Goal: Navigation & Orientation: Locate item on page

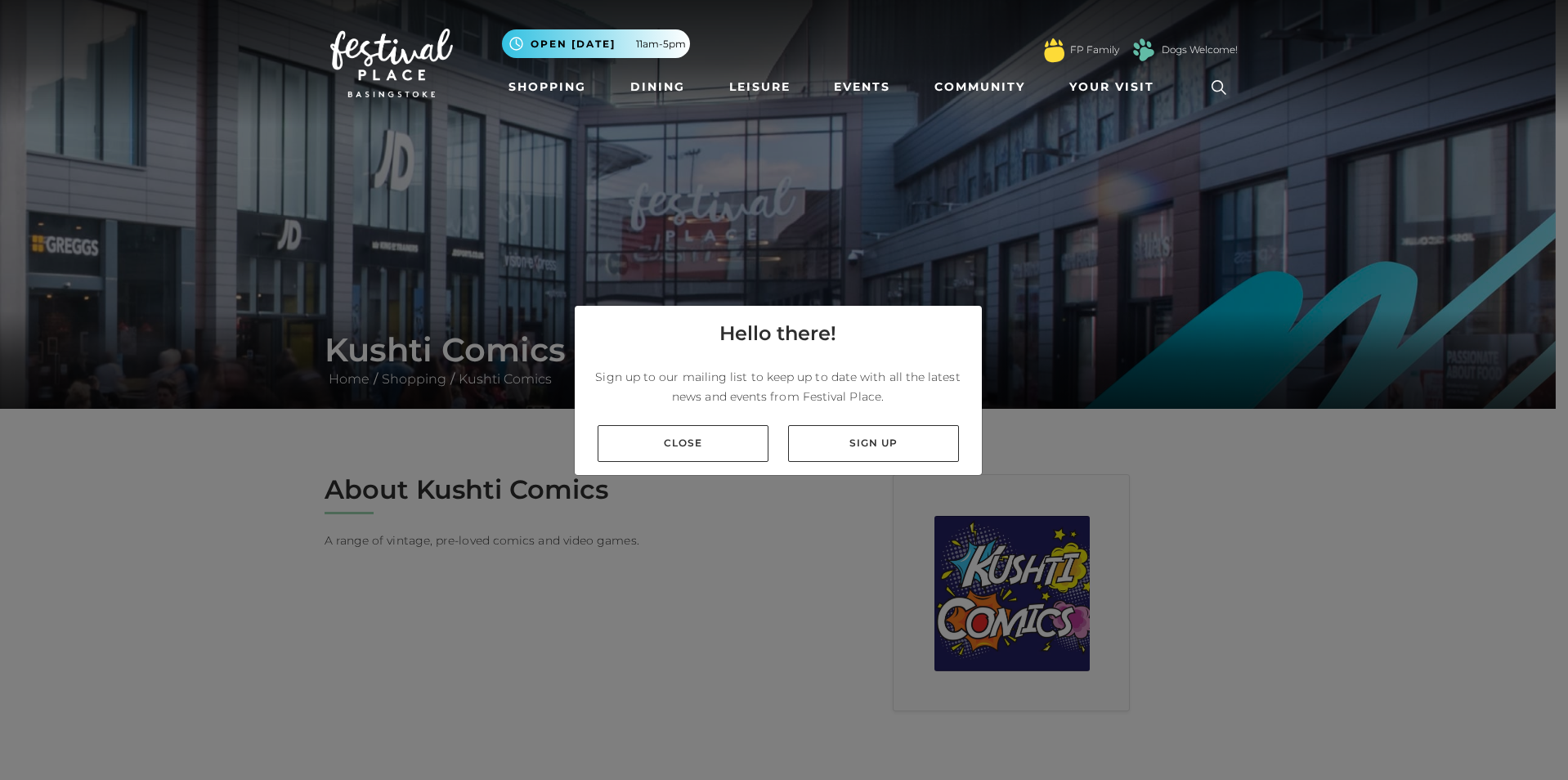
drag, startPoint x: 701, startPoint y: 457, endPoint x: 706, endPoint y: 449, distance: 9.4
click at [702, 456] on link "Close" at bounding box center [683, 443] width 171 height 37
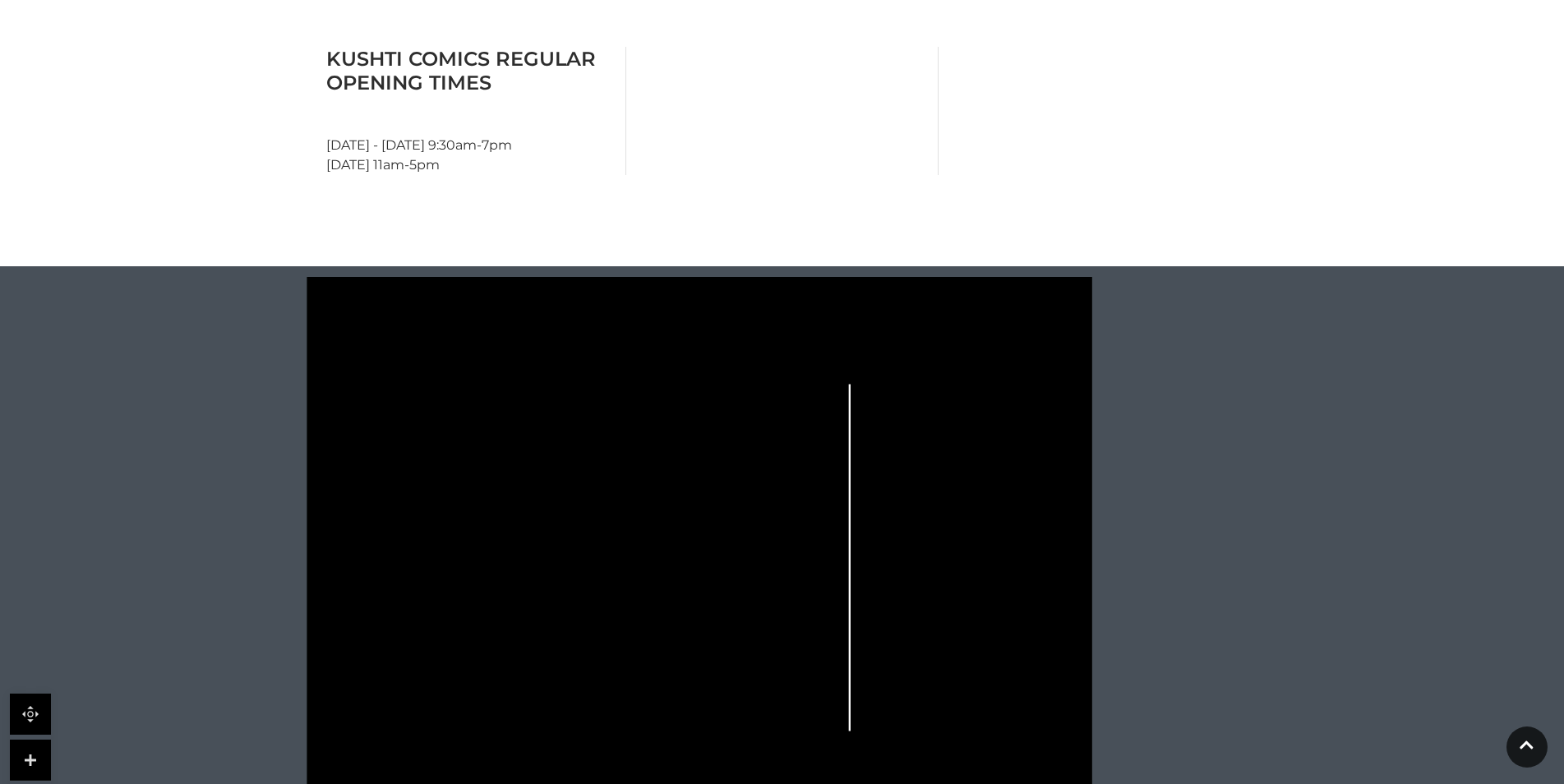
scroll to position [904, 0]
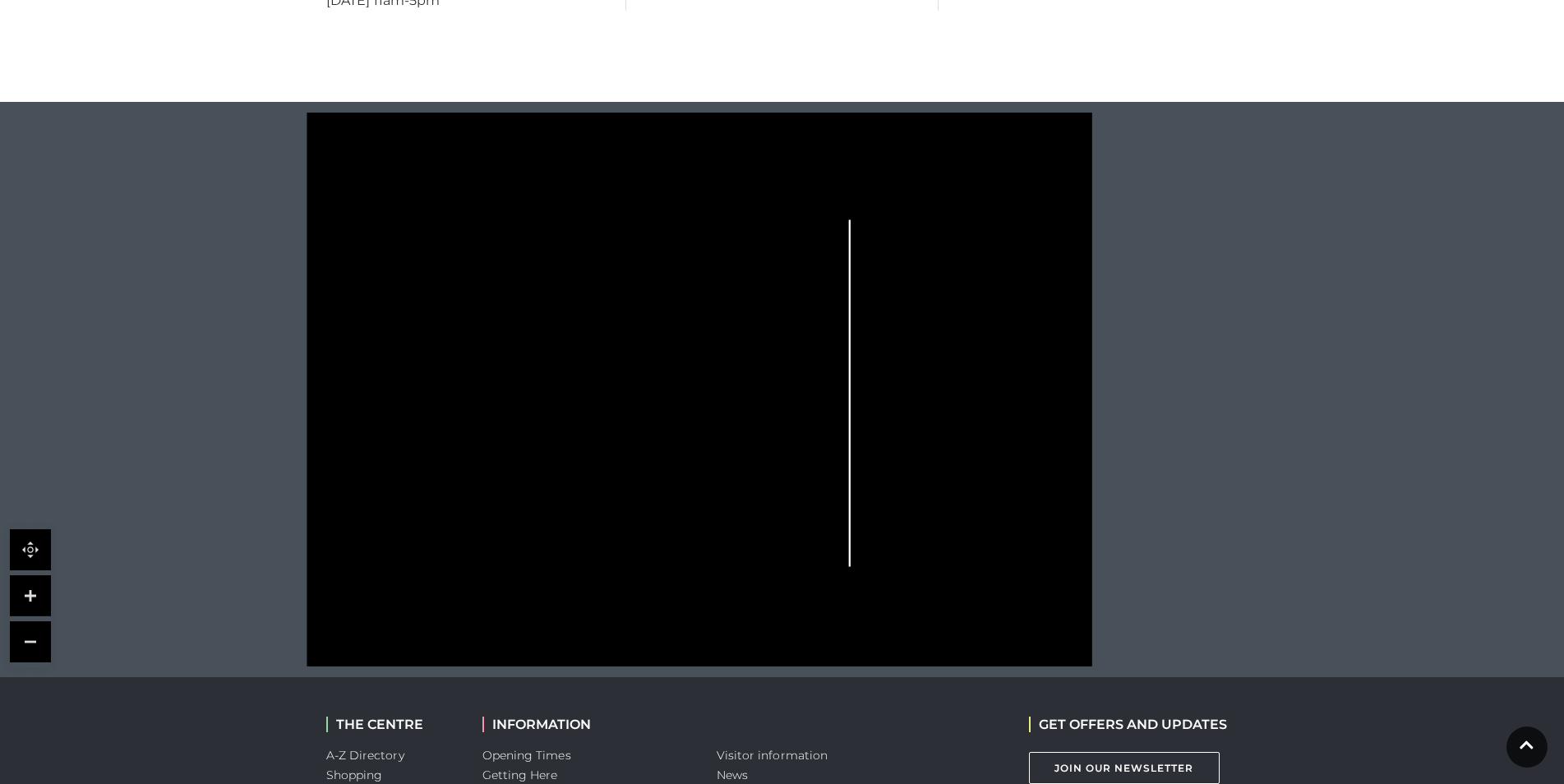
drag, startPoint x: 527, startPoint y: 398, endPoint x: 351, endPoint y: 498, distance: 202.4
click at [351, 498] on icon at bounding box center [699, 389] width 1001 height 554
click at [33, 610] on link at bounding box center [31, 596] width 41 height 41
click at [22, 591] on link at bounding box center [31, 596] width 41 height 41
click at [29, 596] on link at bounding box center [31, 596] width 41 height 41
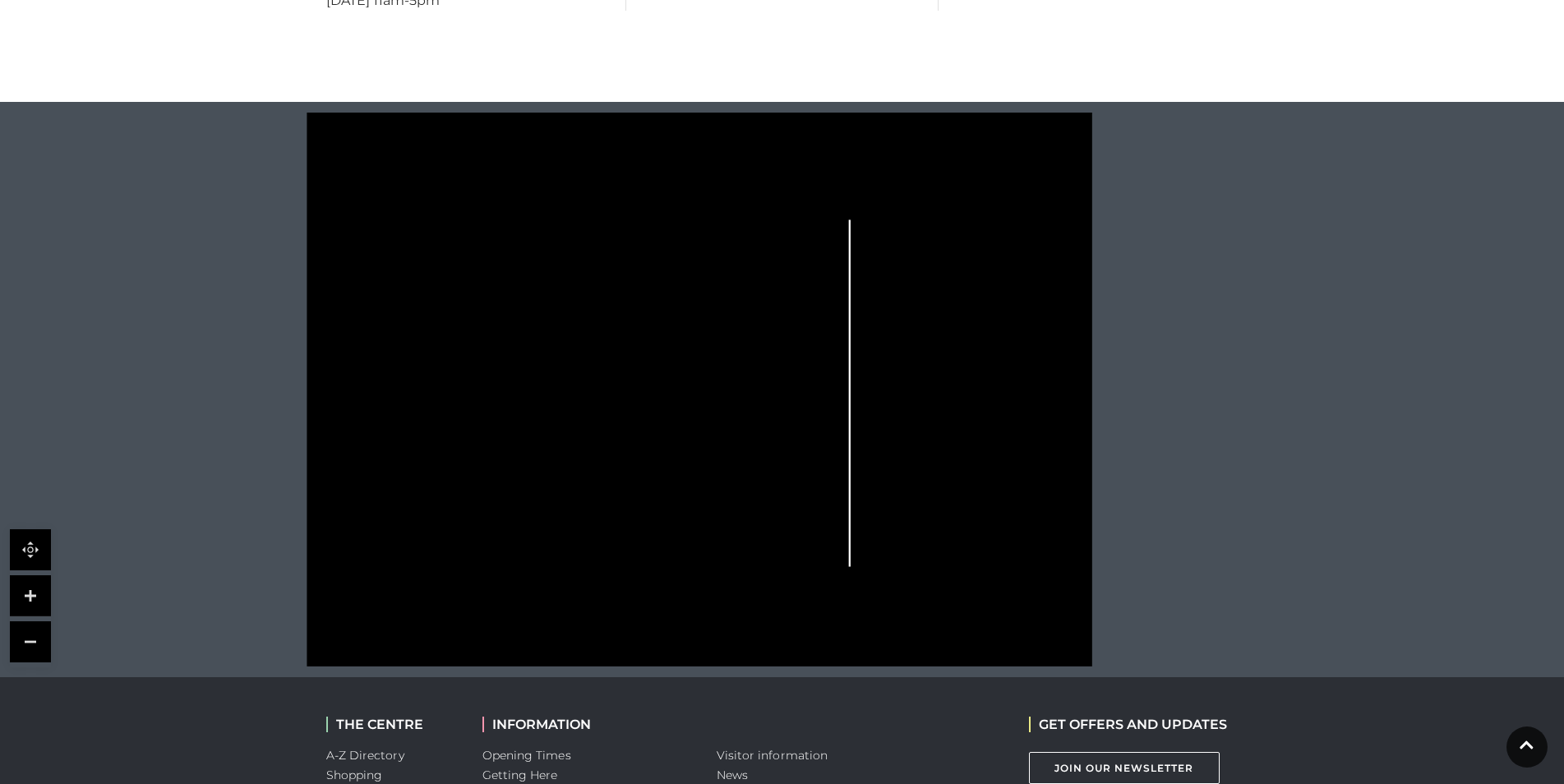
click at [29, 596] on link at bounding box center [31, 596] width 41 height 41
drag, startPoint x: 29, startPoint y: 596, endPoint x: 77, endPoint y: 589, distance: 48.5
click at [30, 596] on link at bounding box center [31, 596] width 41 height 41
click at [443, 507] on polygon at bounding box center [542, 431] width 336 height 388
click at [442, 507] on polygon at bounding box center [542, 431] width 336 height 388
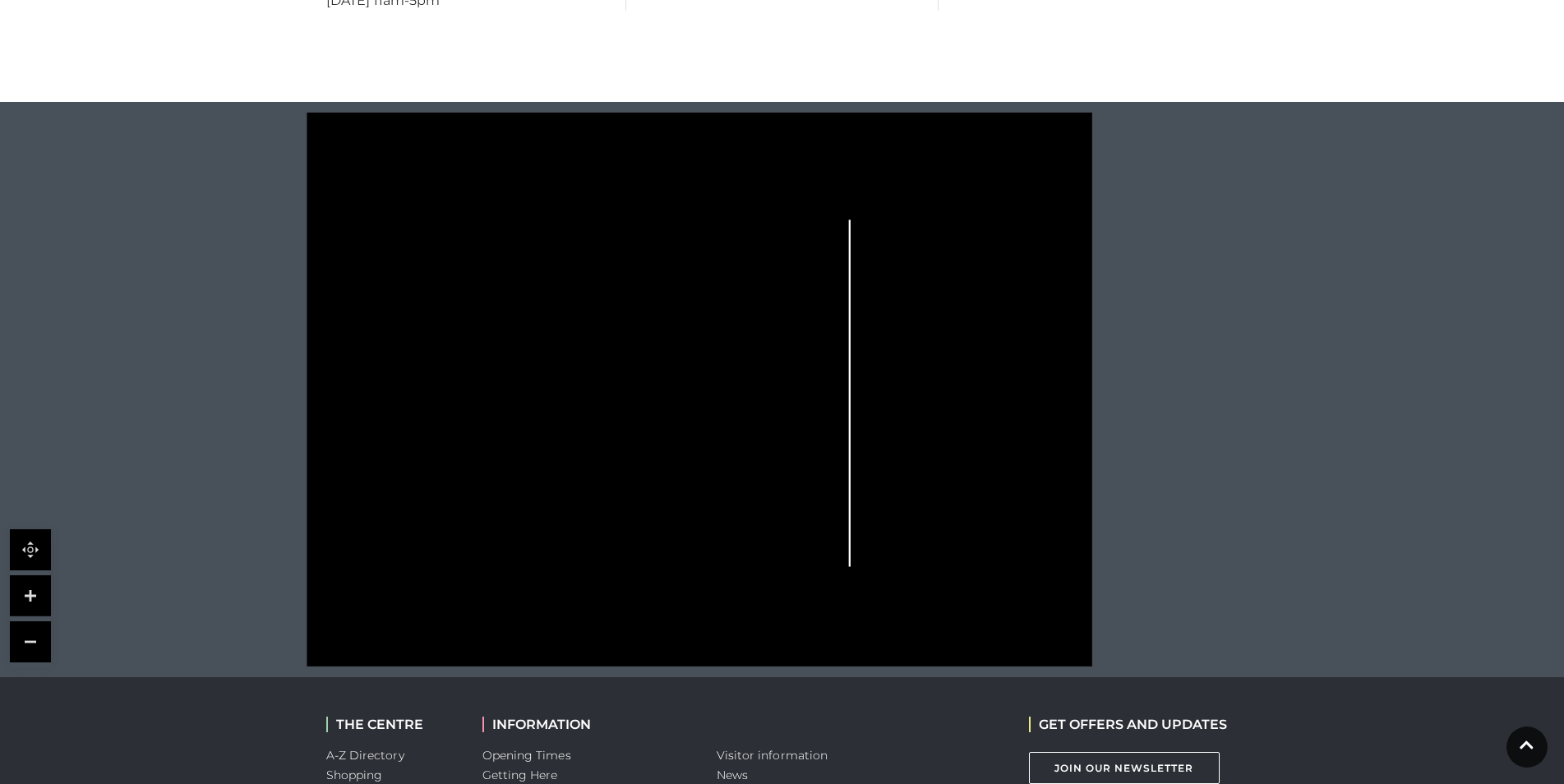
click at [442, 507] on polygon at bounding box center [542, 431] width 336 height 388
drag, startPoint x: 477, startPoint y: 482, endPoint x: 681, endPoint y: 361, distance: 237.2
click at [717, 348] on g at bounding box center [702, 400] width 657 height 450
drag, startPoint x: 482, startPoint y: 370, endPoint x: 492, endPoint y: 340, distance: 31.6
click at [492, 340] on icon at bounding box center [699, 389] width 1001 height 554
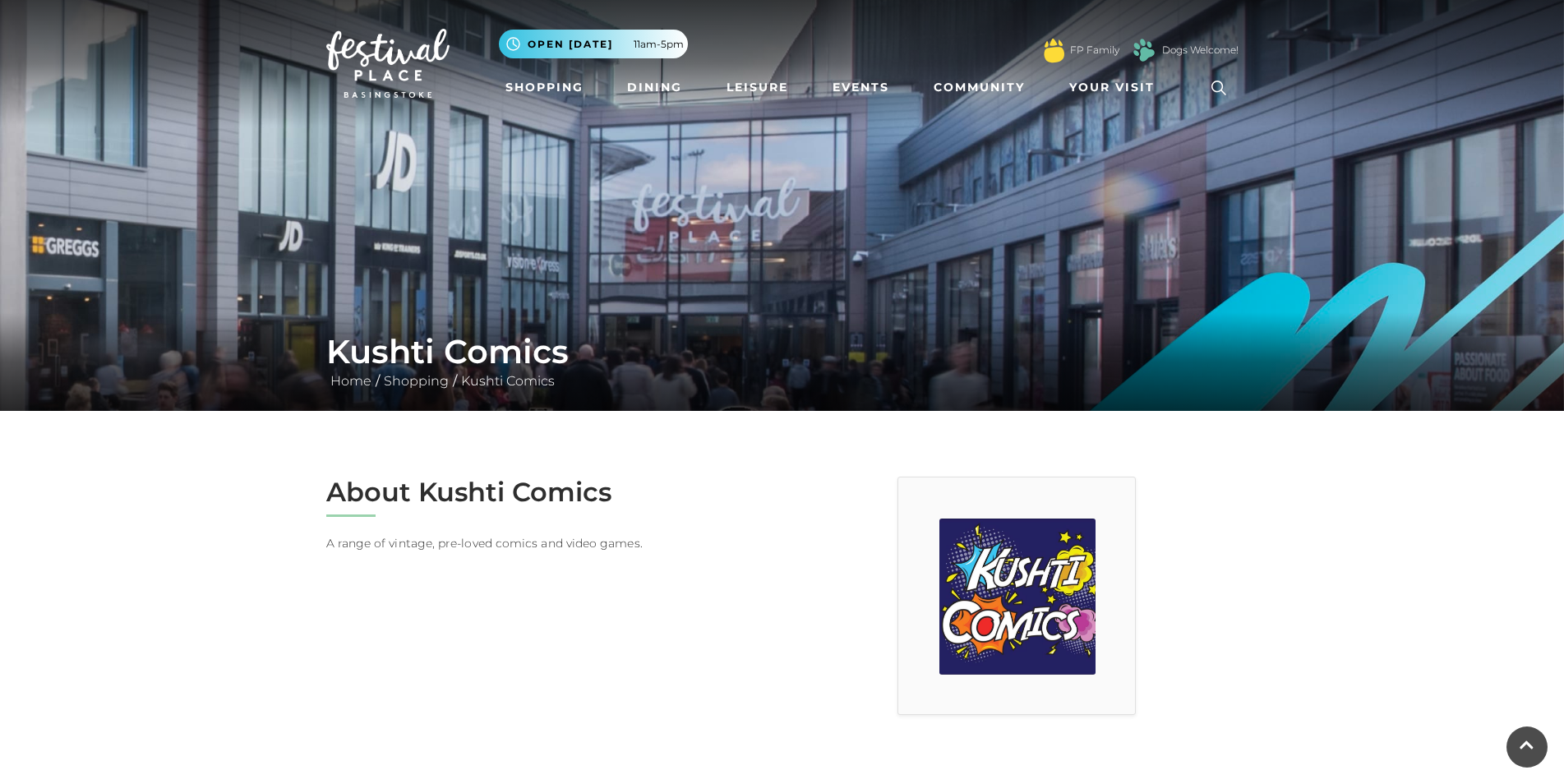
scroll to position [793, 0]
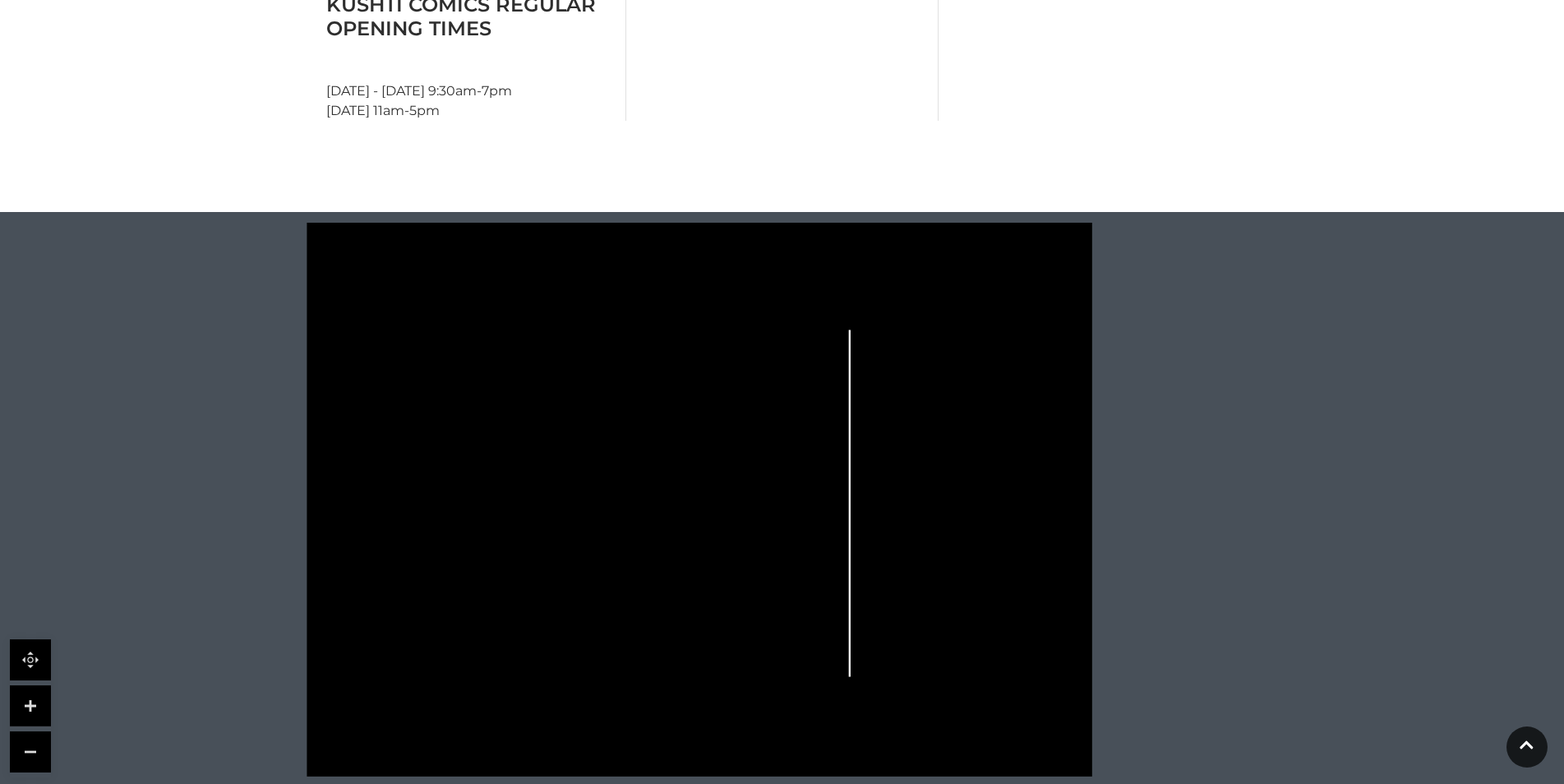
click at [28, 701] on link at bounding box center [31, 706] width 41 height 41
drag, startPoint x: 224, startPoint y: 686, endPoint x: 224, endPoint y: 641, distance: 45.0
click at [224, 641] on icon at bounding box center [699, 499] width 1001 height 554
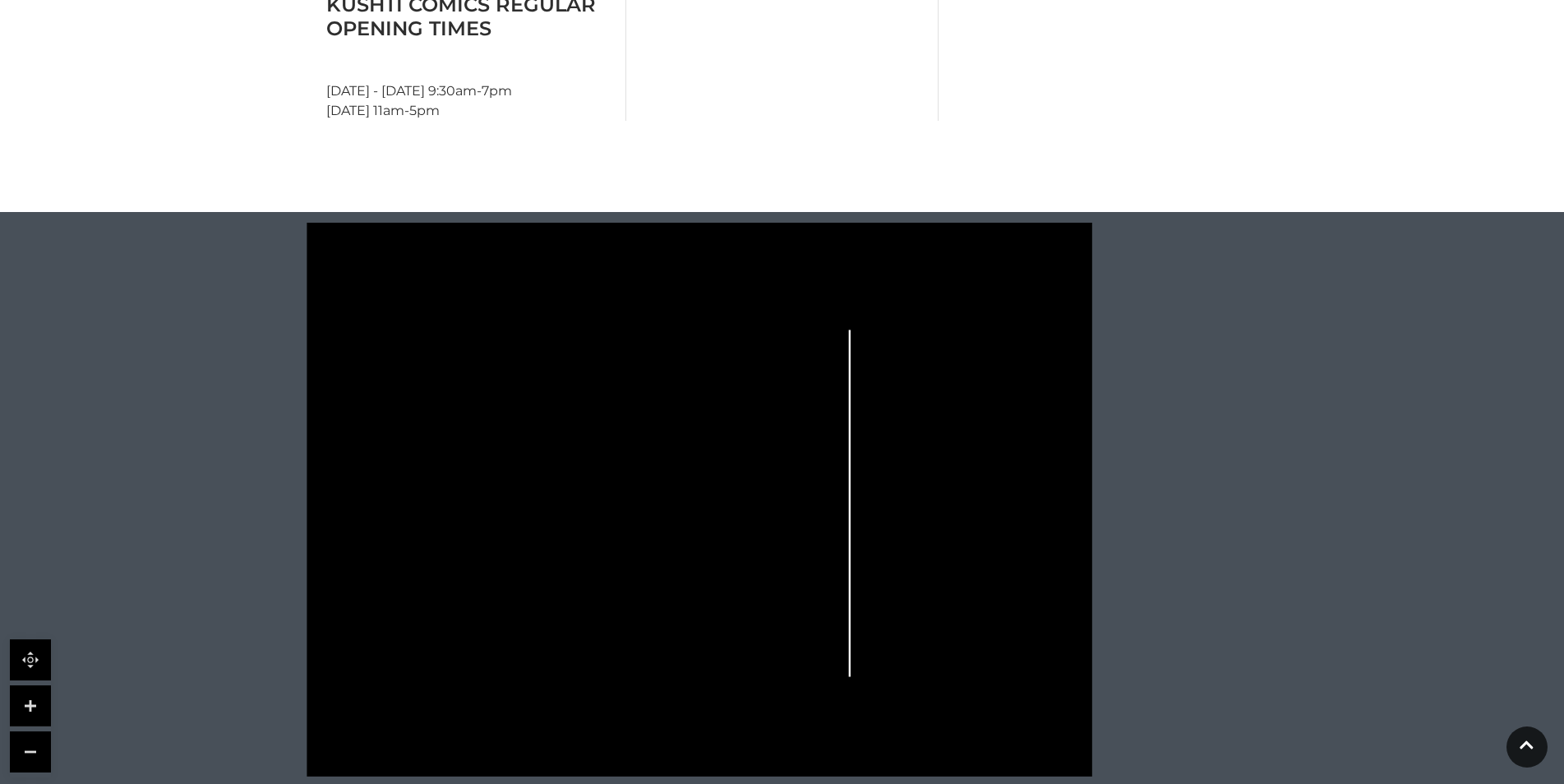
click at [14, 656] on link at bounding box center [31, 660] width 41 height 41
drag, startPoint x: 246, startPoint y: 648, endPoint x: 410, endPoint y: 543, distance: 194.7
click at [245, 540] on icon at bounding box center [699, 499] width 1001 height 554
drag, startPoint x: 520, startPoint y: 549, endPoint x: 497, endPoint y: 512, distance: 43.6
click at [497, 515] on icon at bounding box center [699, 499] width 1001 height 554
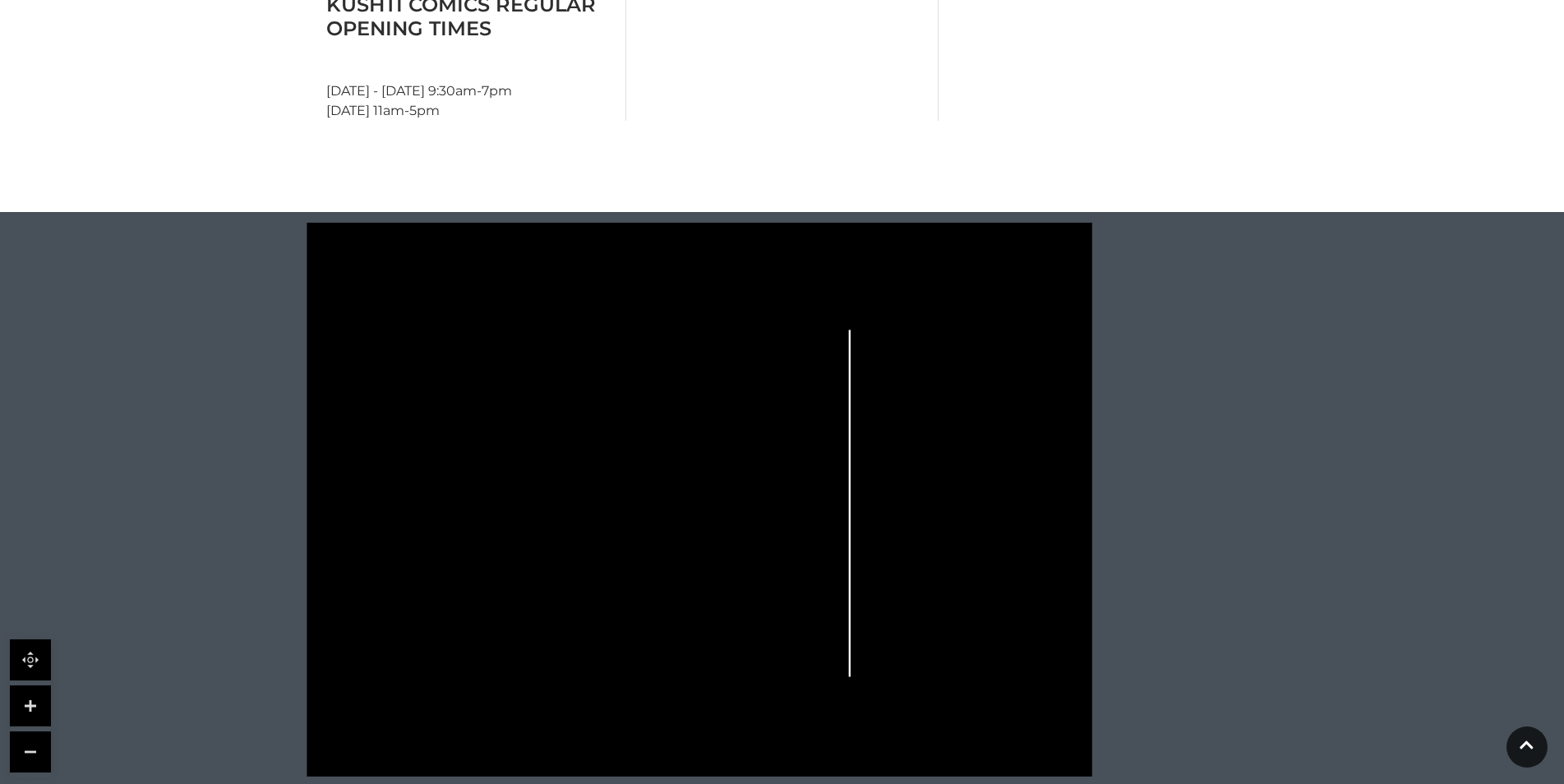
scroll to position [959, 0]
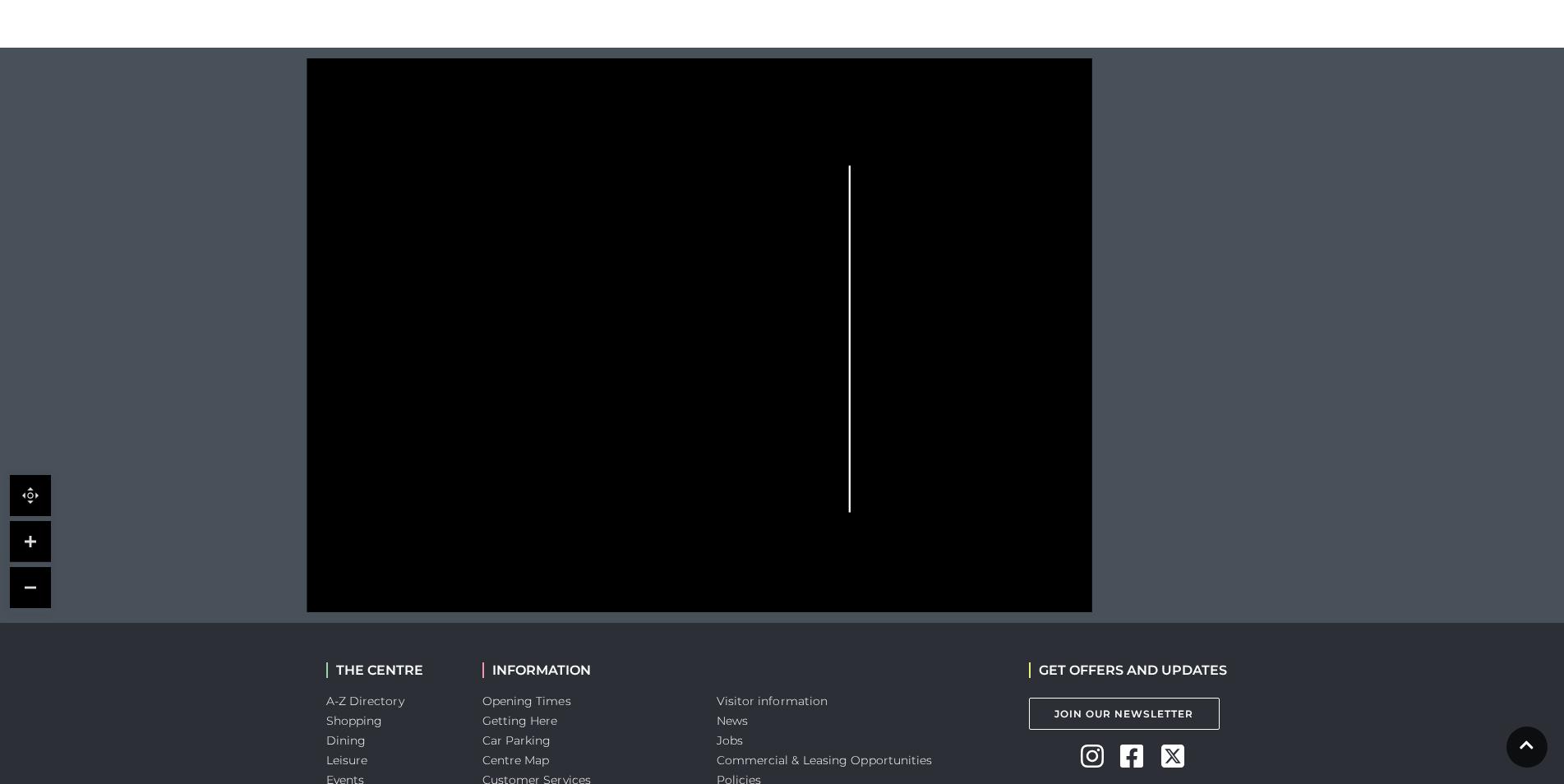
click at [37, 587] on link at bounding box center [31, 587] width 41 height 41
click at [37, 553] on link at bounding box center [31, 542] width 41 height 41
click at [27, 587] on link at bounding box center [31, 587] width 41 height 41
click at [27, 487] on link at bounding box center [31, 496] width 41 height 41
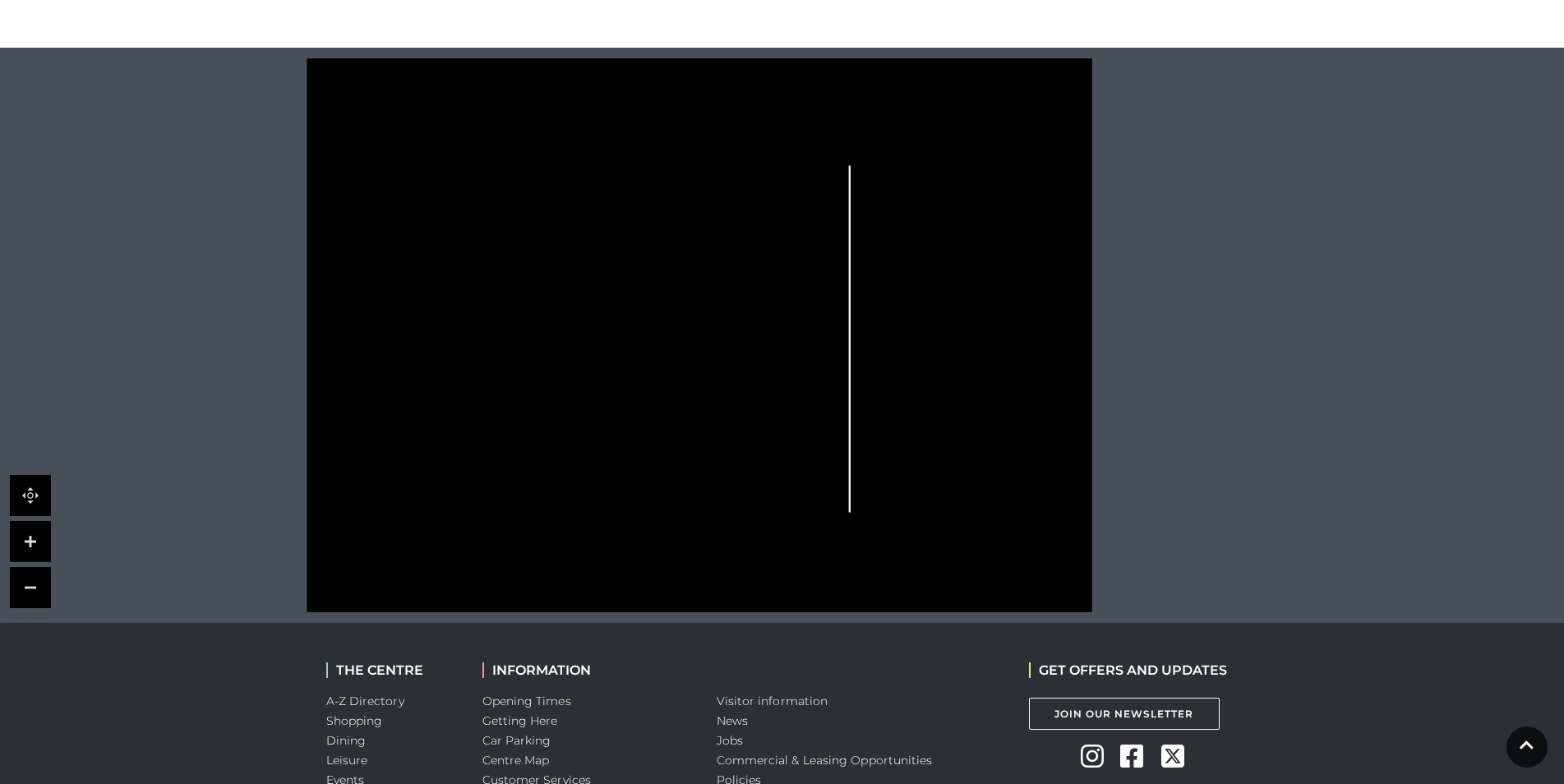
click at [27, 487] on link at bounding box center [31, 496] width 41 height 41
click at [22, 532] on link at bounding box center [31, 542] width 41 height 41
click at [28, 586] on link at bounding box center [31, 587] width 41 height 41
click at [37, 541] on link at bounding box center [31, 542] width 41 height 41
click at [30, 595] on link at bounding box center [31, 587] width 41 height 41
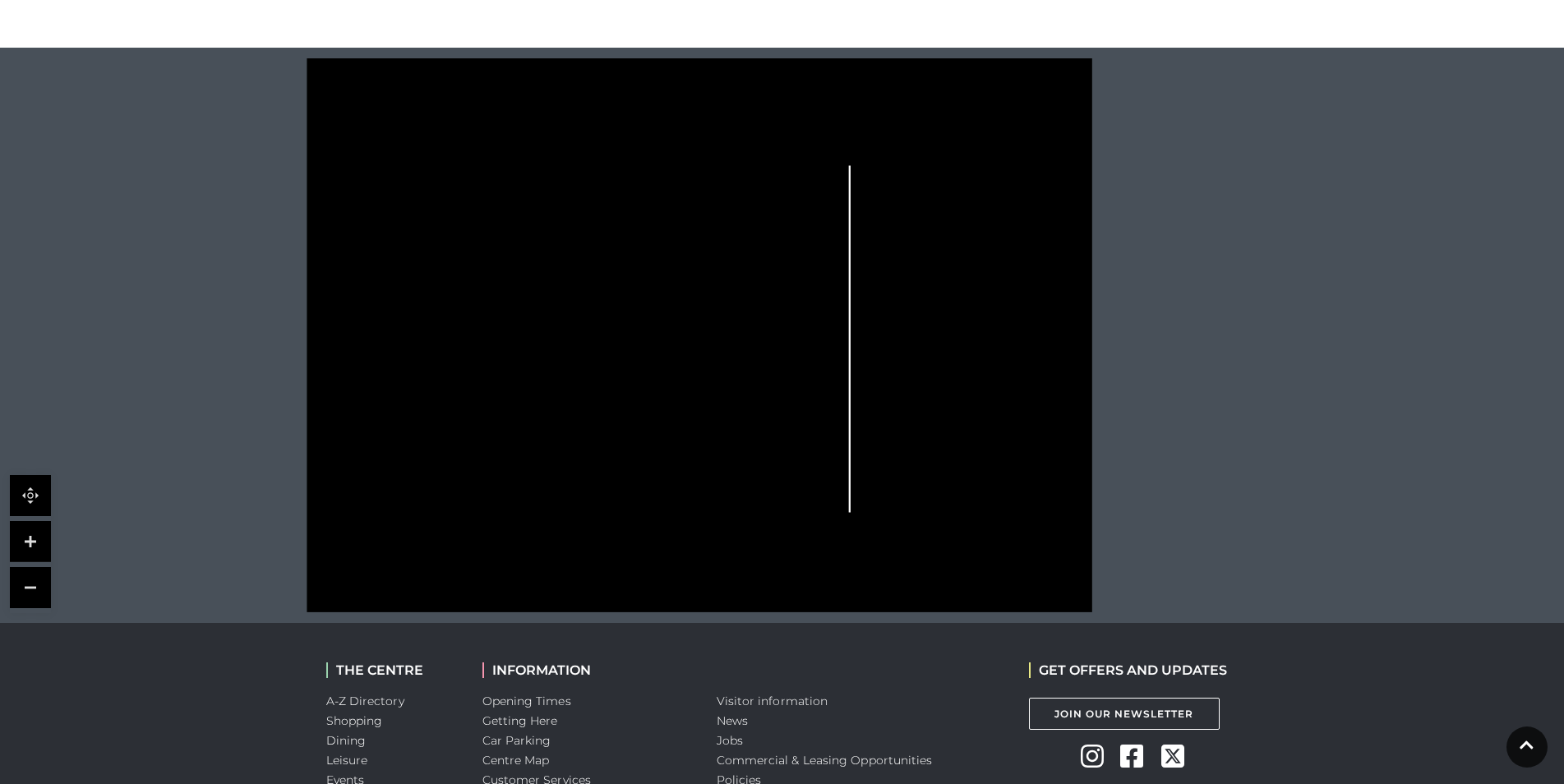
click at [36, 484] on link at bounding box center [31, 496] width 41 height 41
click at [15, 557] on link at bounding box center [31, 542] width 41 height 41
click at [11, 609] on div at bounding box center [31, 543] width 41 height 138
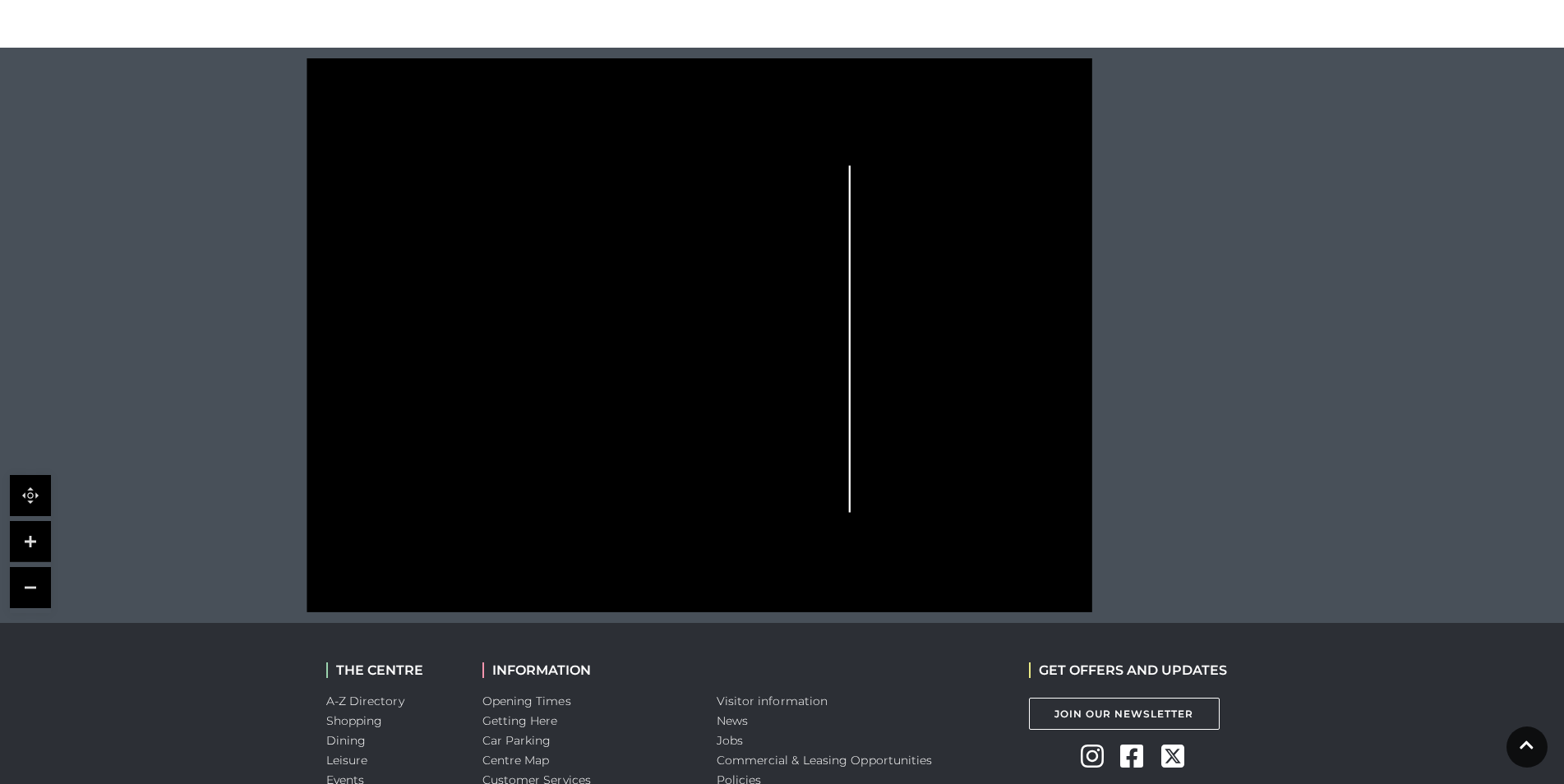
click at [815, 496] on icon at bounding box center [699, 335] width 1001 height 554
drag, startPoint x: 628, startPoint y: 413, endPoint x: 619, endPoint y: 407, distance: 10.8
click at [619, 407] on icon at bounding box center [699, 335] width 1001 height 554
click at [619, 407] on polygon at bounding box center [542, 376] width 336 height 388
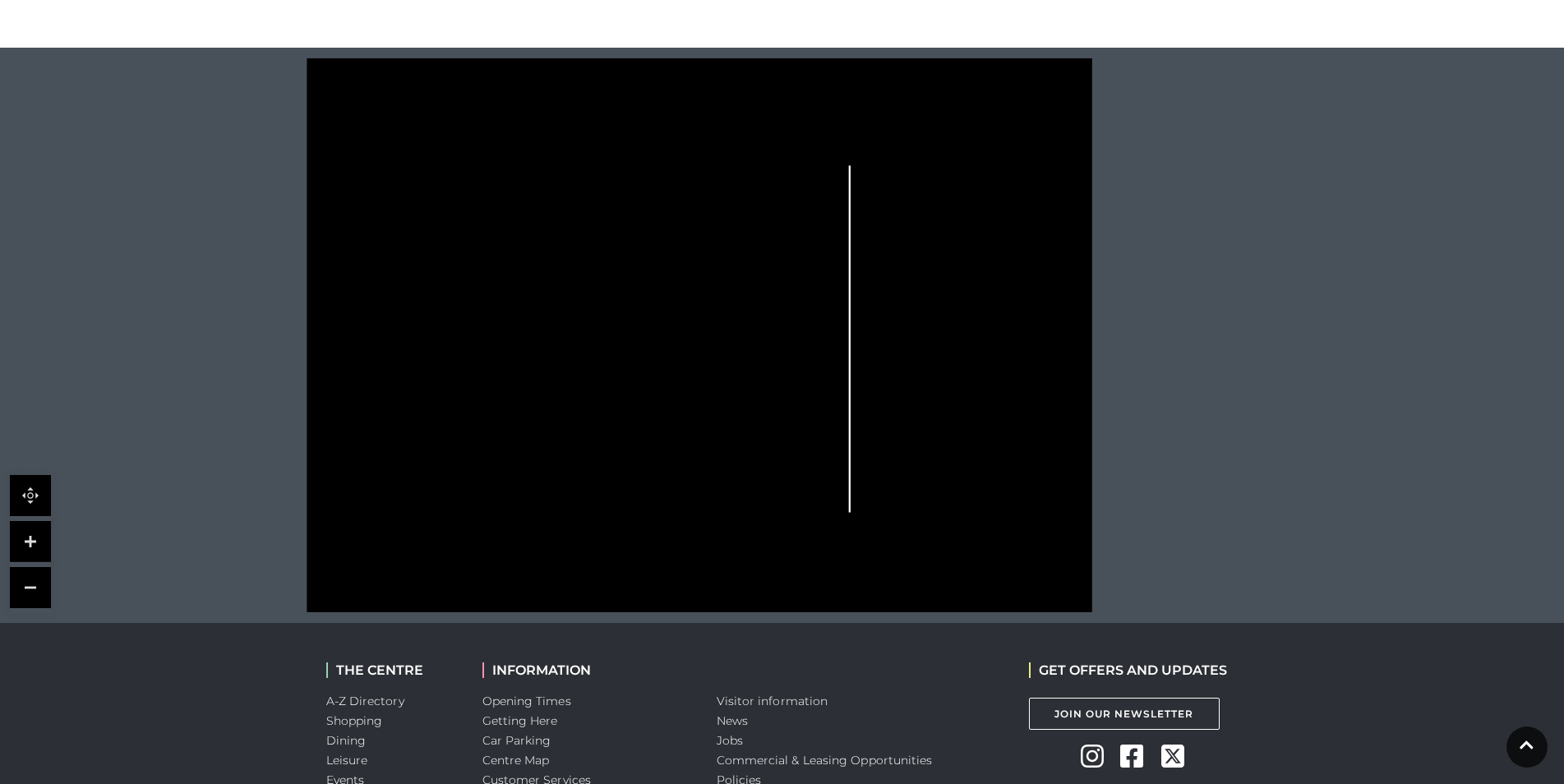
click at [619, 407] on polygon at bounding box center [542, 376] width 336 height 388
drag, startPoint x: 621, startPoint y: 407, endPoint x: 516, endPoint y: 458, distance: 116.7
click at [518, 456] on polygon at bounding box center [542, 376] width 336 height 388
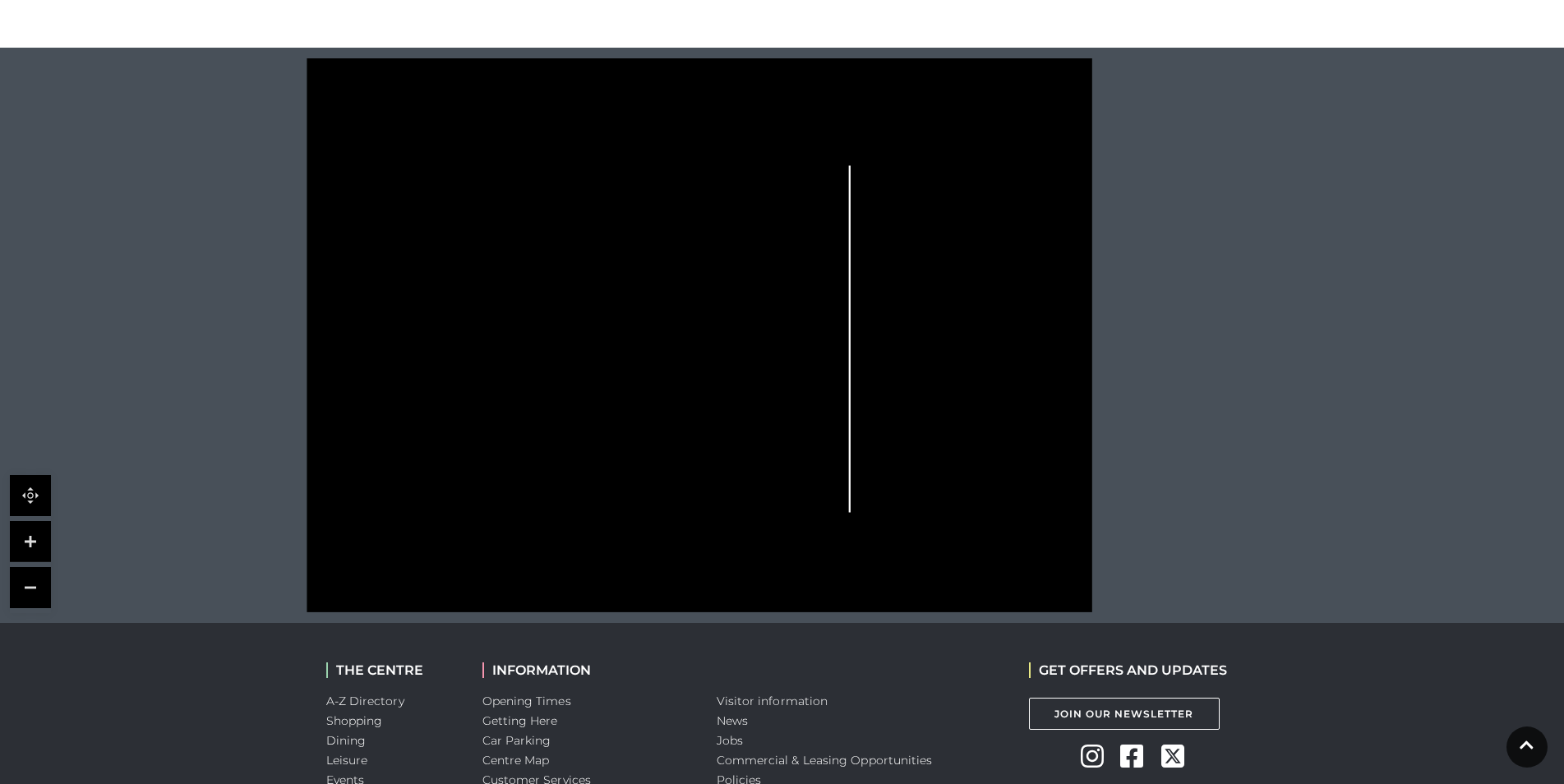
click at [24, 539] on link at bounding box center [31, 542] width 41 height 41
click at [39, 597] on link at bounding box center [31, 587] width 41 height 41
click at [49, 545] on link at bounding box center [31, 542] width 41 height 41
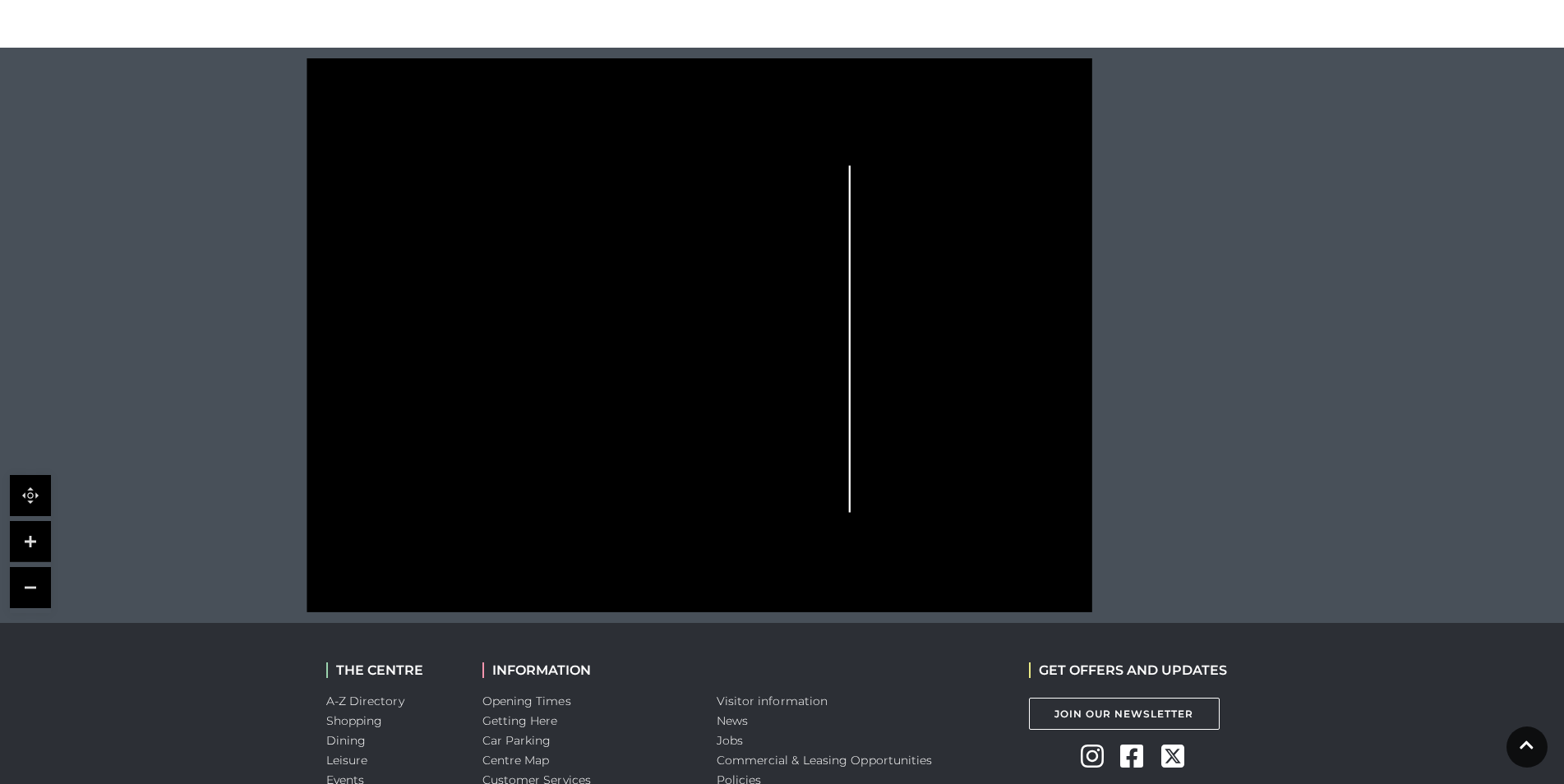
click at [49, 545] on link at bounding box center [31, 542] width 41 height 41
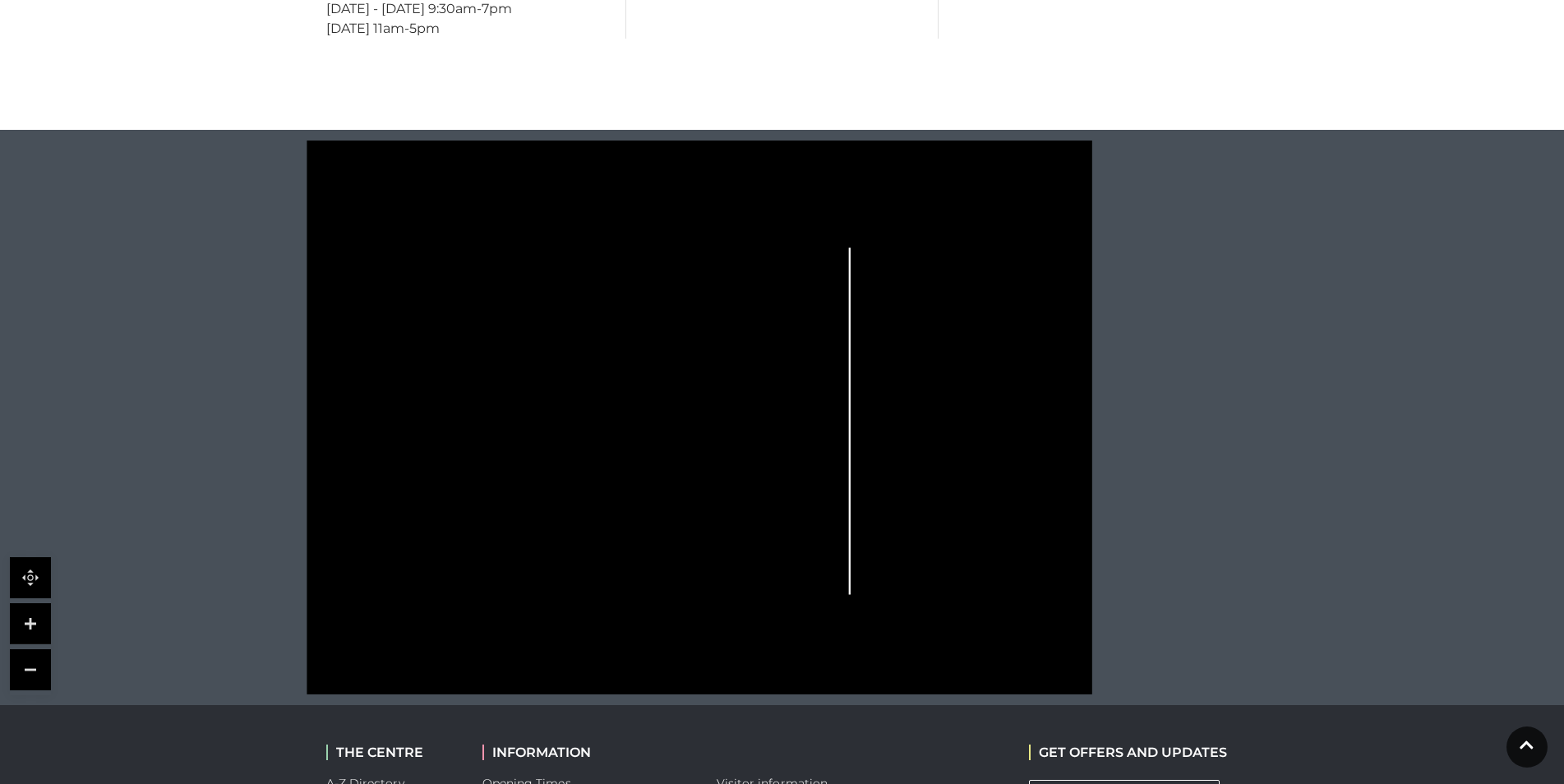
click at [39, 627] on link at bounding box center [31, 624] width 41 height 41
click at [27, 665] on link at bounding box center [31, 670] width 41 height 41
drag, startPoint x: 31, startPoint y: 621, endPoint x: 31, endPoint y: 603, distance: 18.0
click at [32, 621] on link at bounding box center [31, 624] width 41 height 41
click at [35, 570] on link at bounding box center [31, 578] width 41 height 41
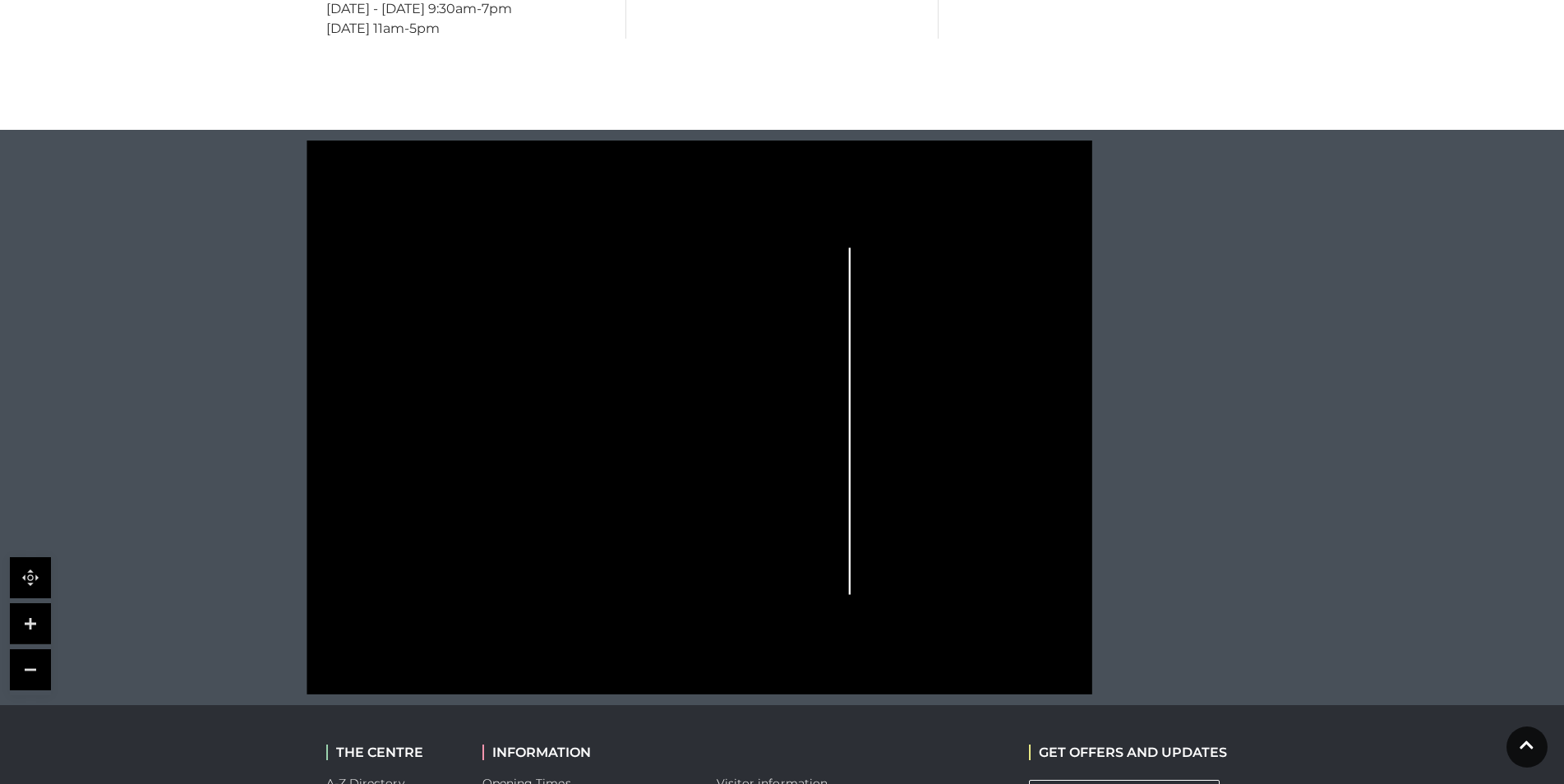
click at [31, 647] on div at bounding box center [31, 626] width 41 height 138
click at [41, 681] on link at bounding box center [31, 670] width 41 height 41
click at [50, 613] on link at bounding box center [31, 624] width 41 height 41
click at [39, 665] on link at bounding box center [31, 670] width 41 height 41
click at [31, 626] on link at bounding box center [31, 624] width 41 height 41
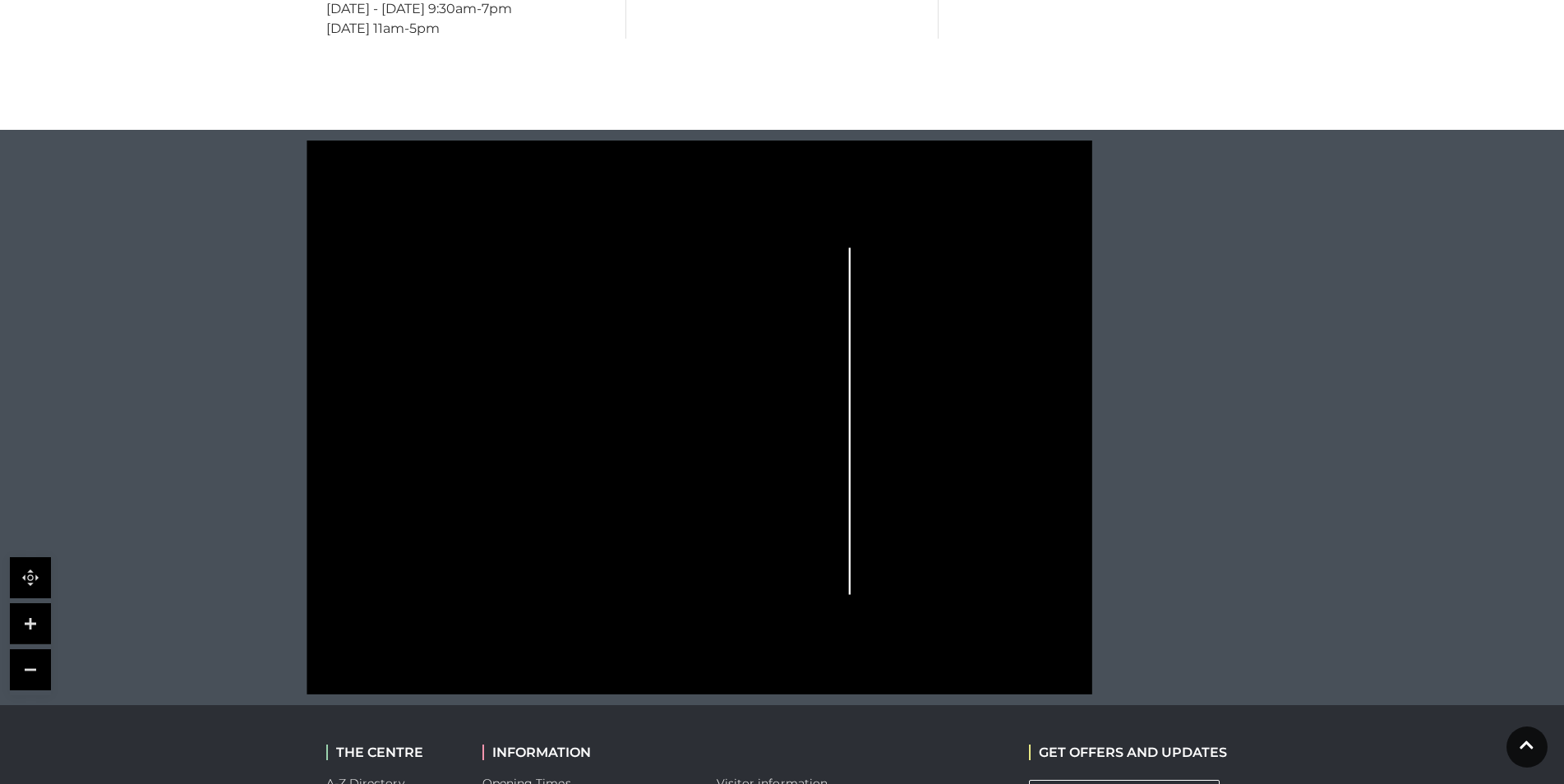
click at [77, 563] on div at bounding box center [782, 418] width 1564 height 575
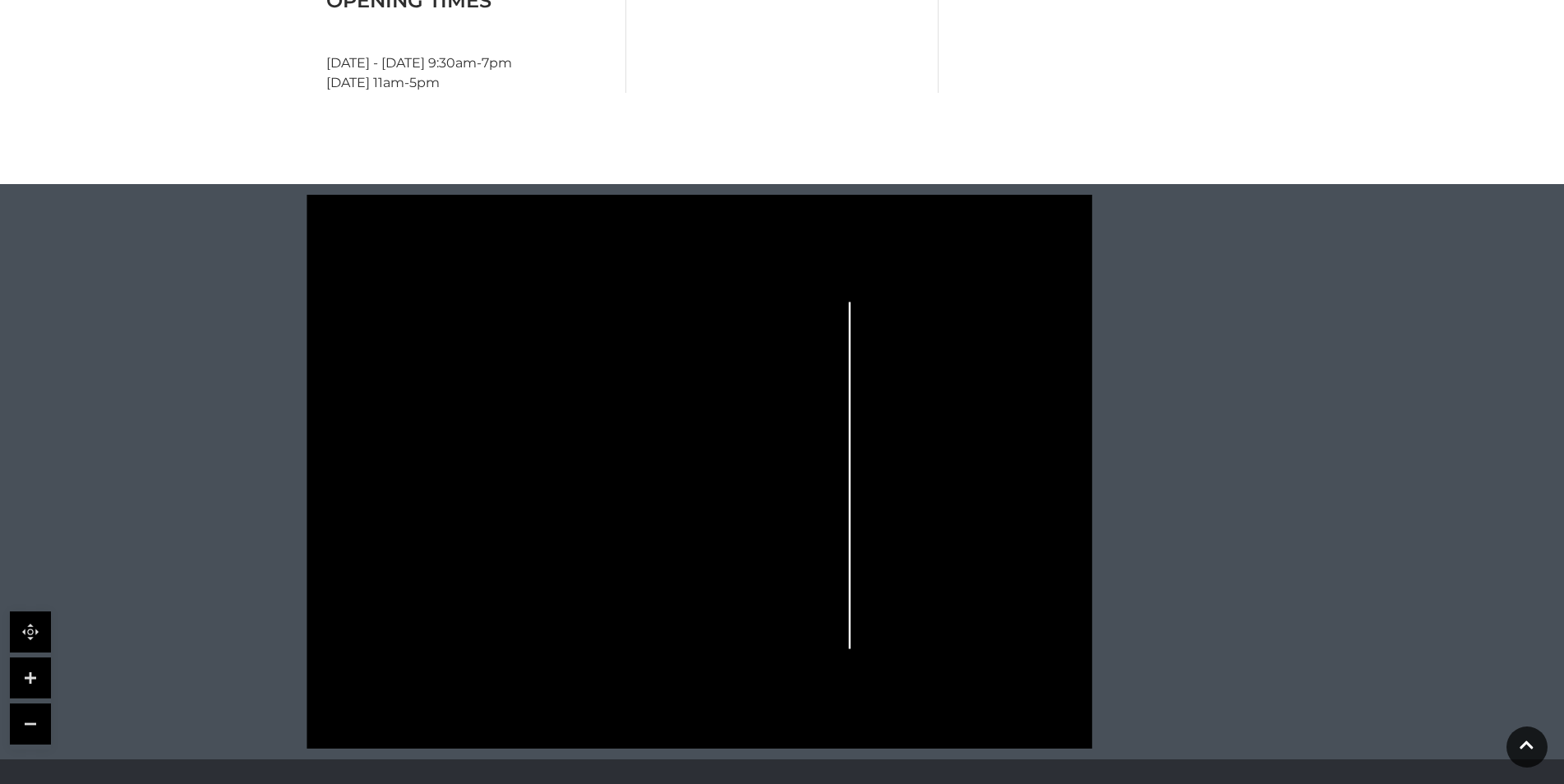
scroll to position [1155, 0]
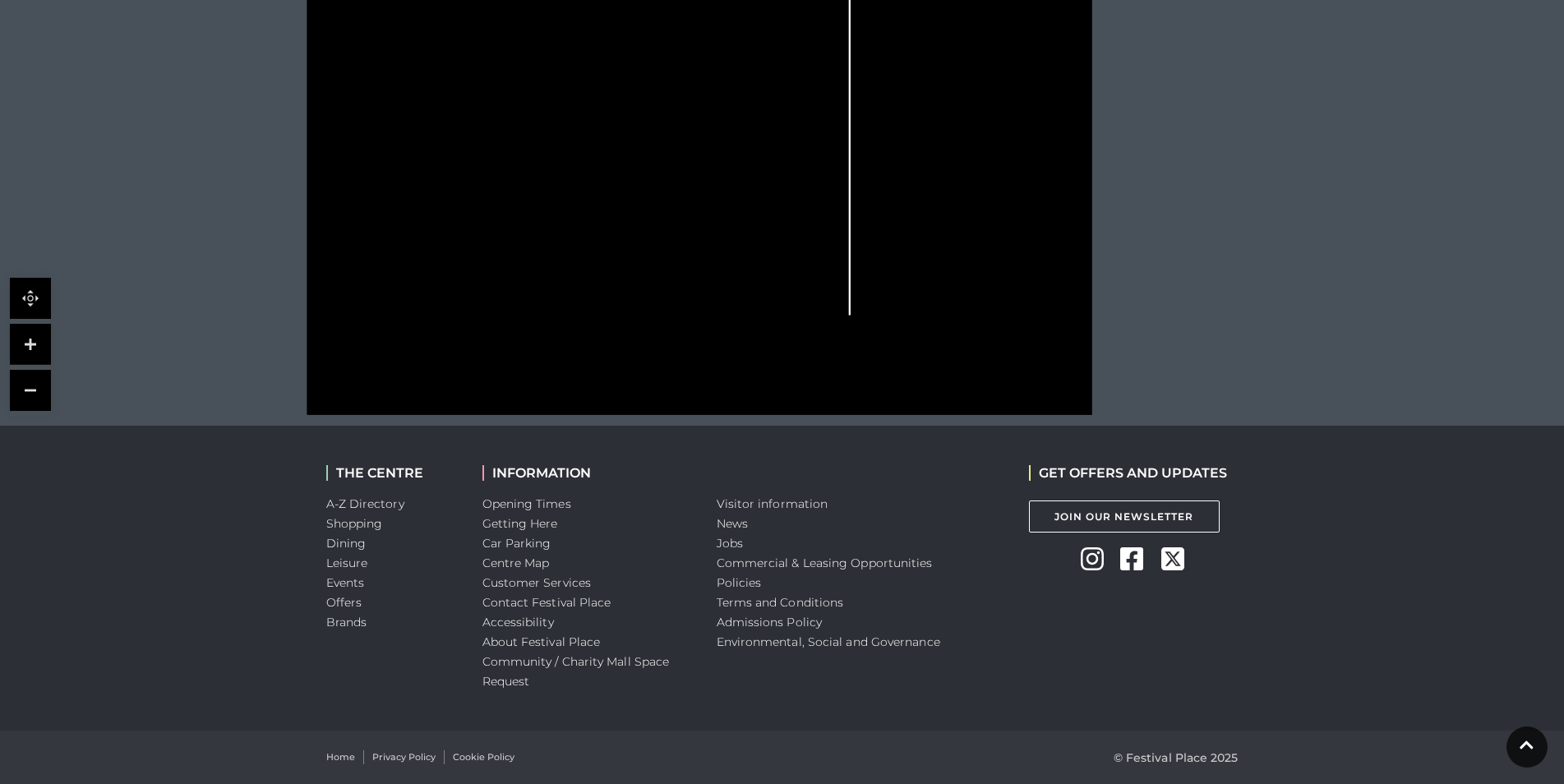
click at [428, 185] on polygon at bounding box center [542, 179] width 336 height 388
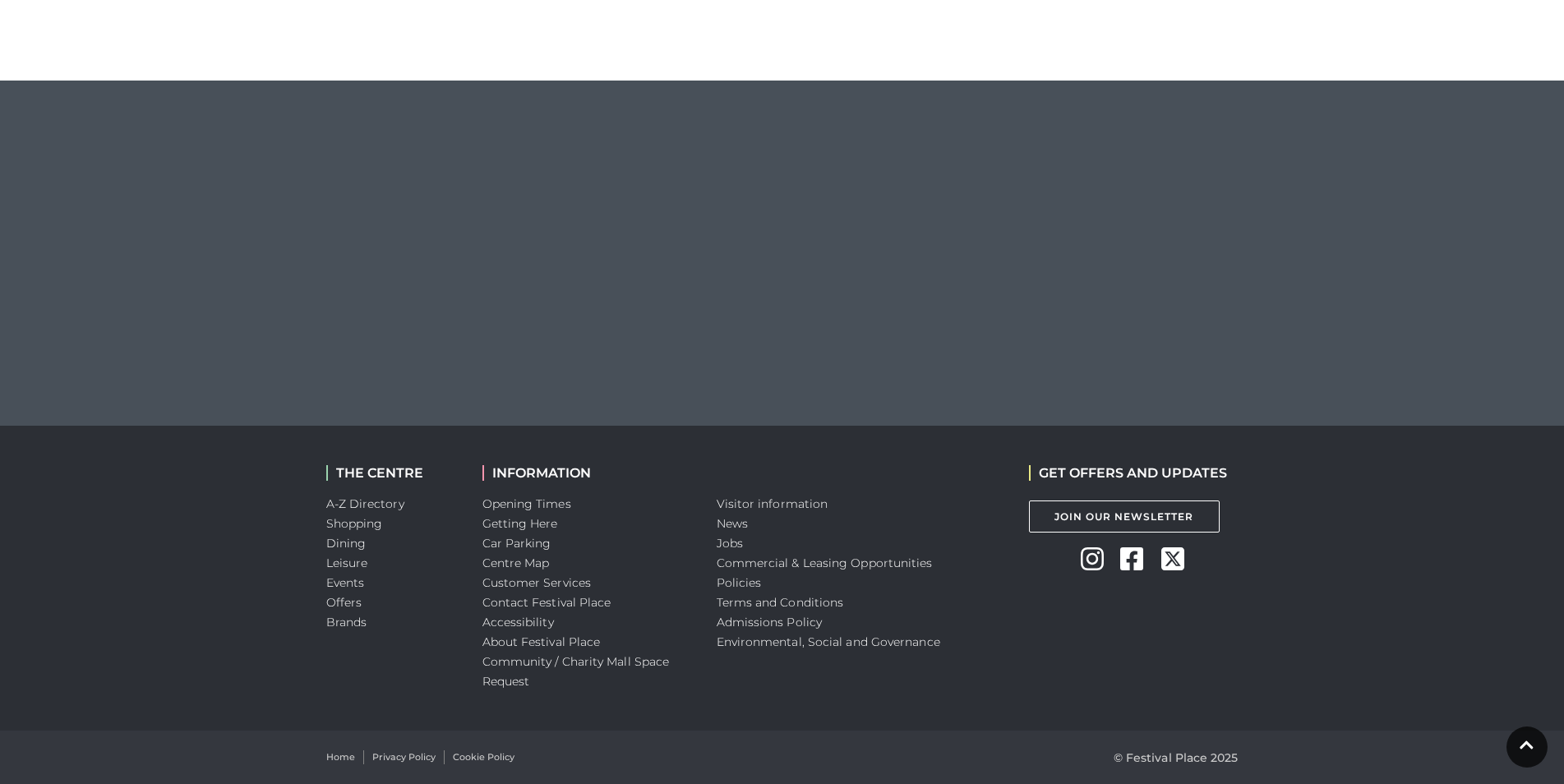
scroll to position [925, 0]
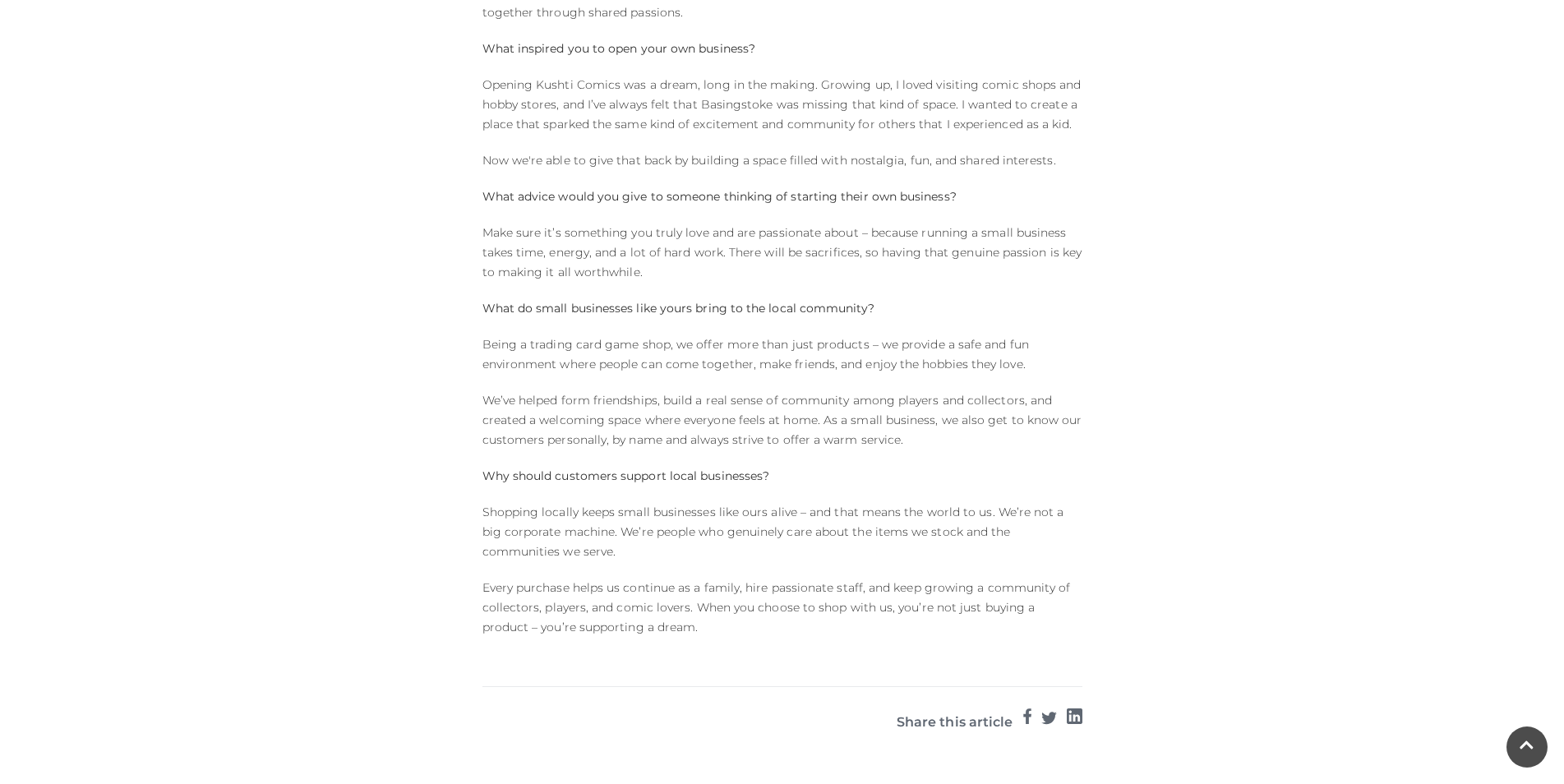
scroll to position [1643, 0]
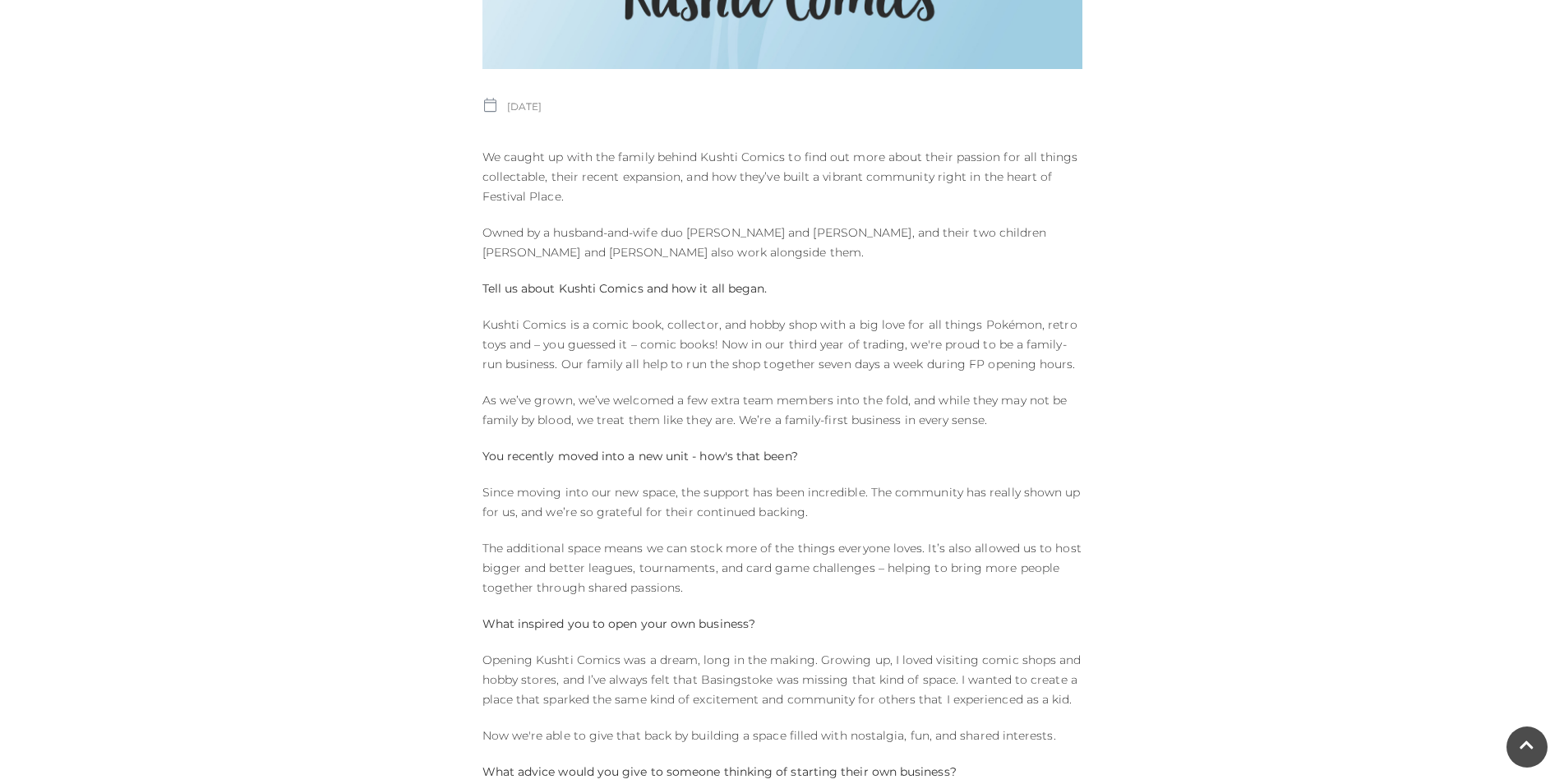
scroll to position [1397, 0]
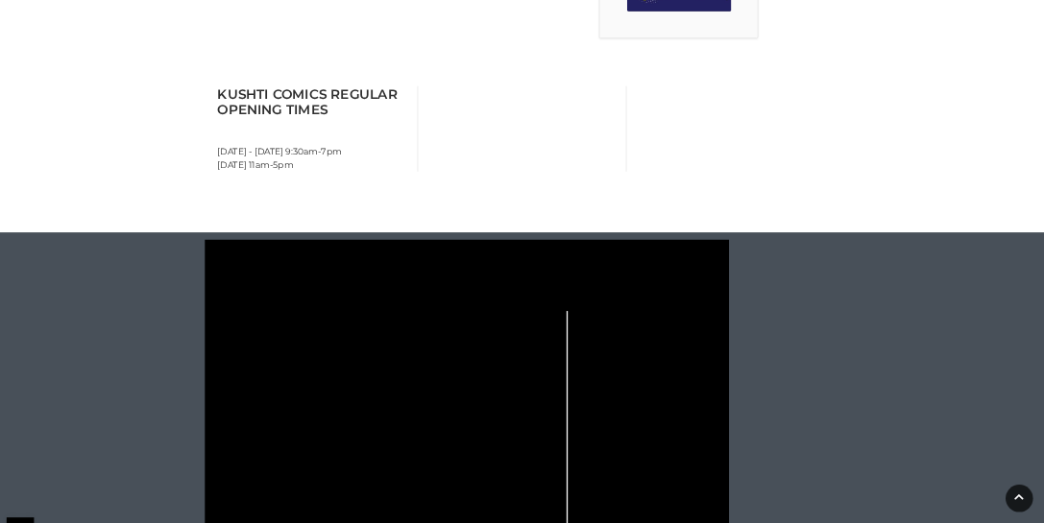
scroll to position [1248, 0]
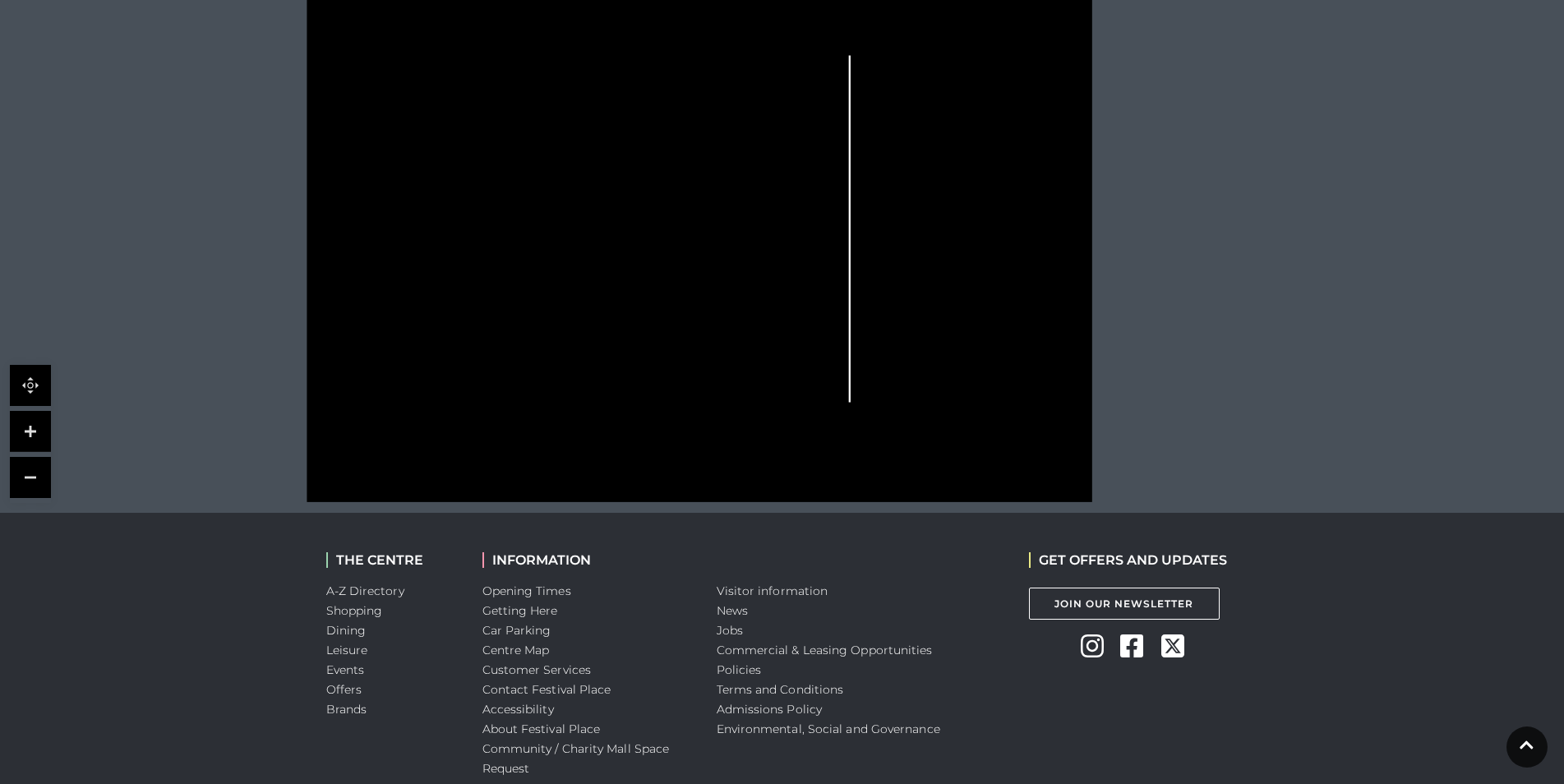
drag, startPoint x: 563, startPoint y: 484, endPoint x: 584, endPoint y: 401, distance: 85.6
click at [586, 401] on icon at bounding box center [699, 225] width 1001 height 554
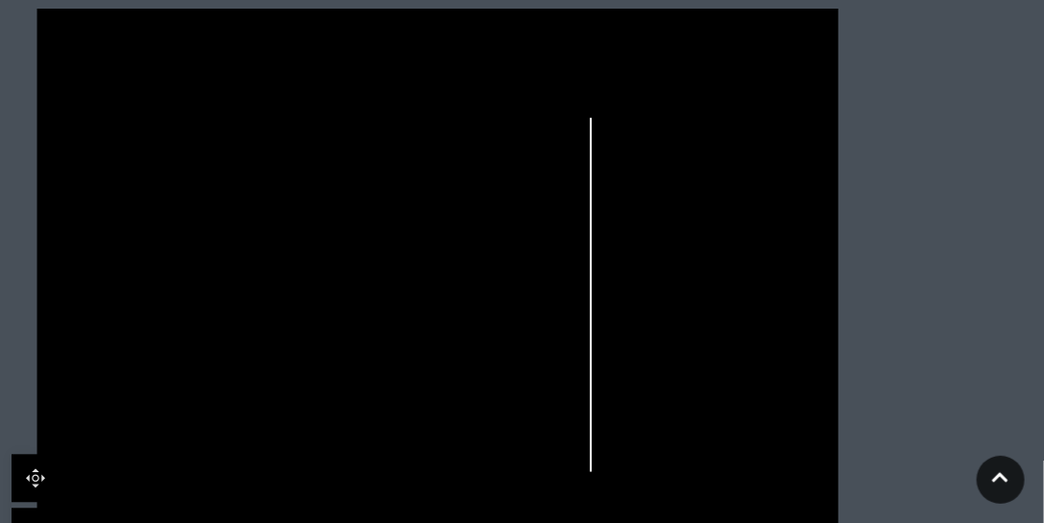
drag, startPoint x: 309, startPoint y: 361, endPoint x: 347, endPoint y: 349, distance: 39.5
click at [347, 349] on icon at bounding box center [438, 291] width 1022 height 566
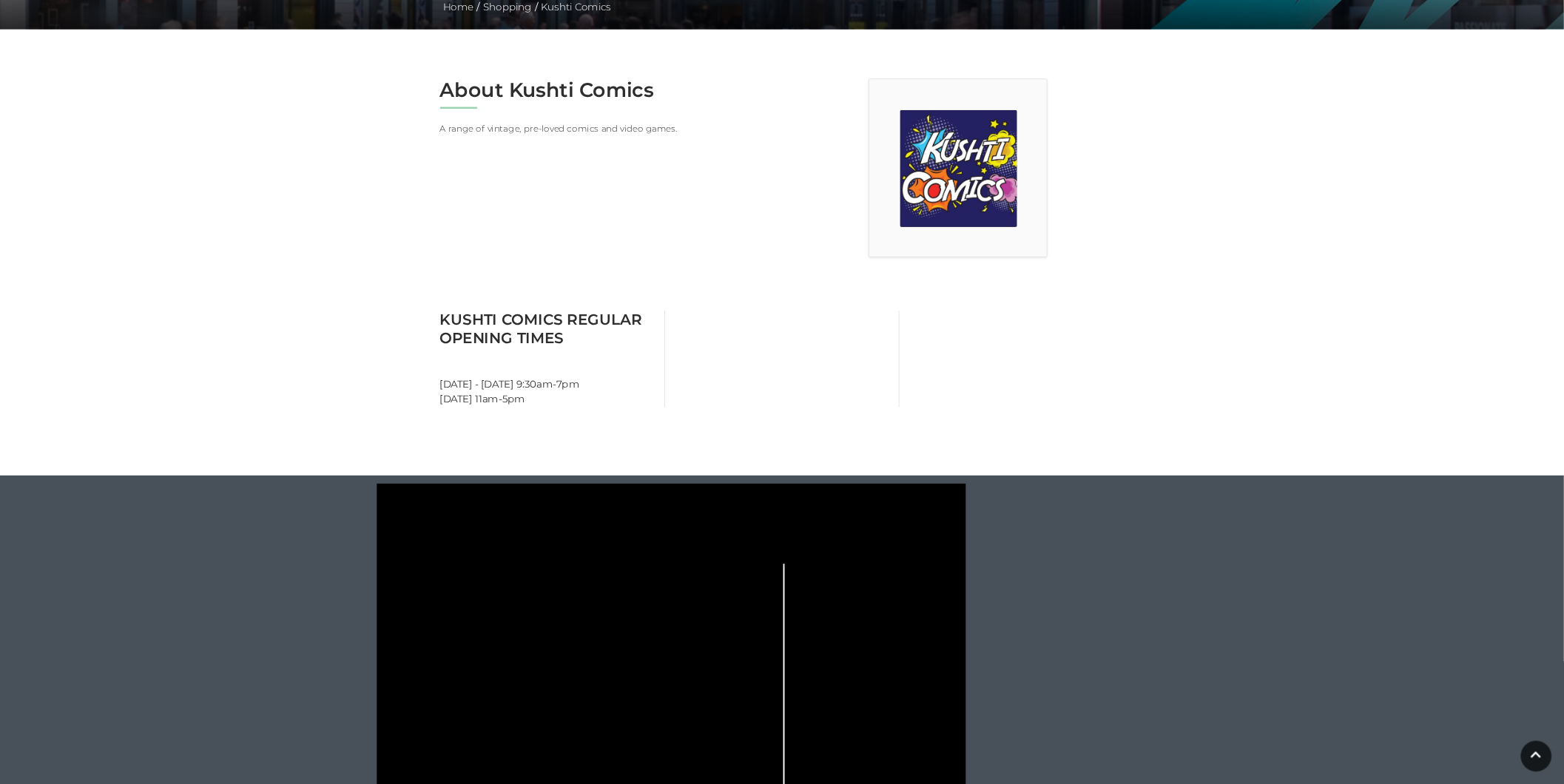
scroll to position [334, 0]
